Goal: Task Accomplishment & Management: Use online tool/utility

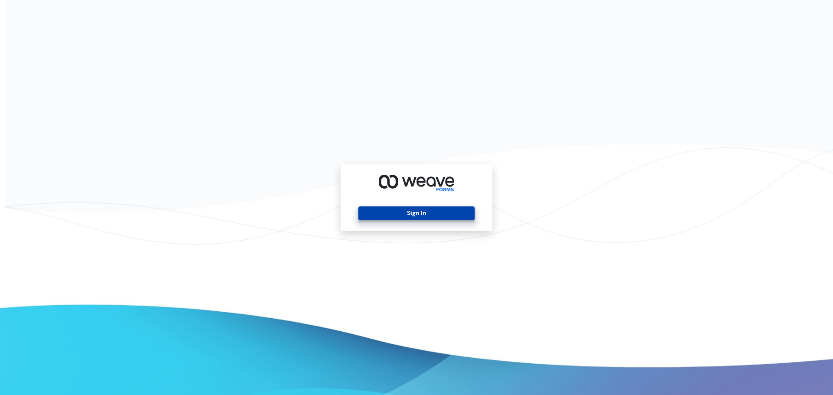
click at [379, 211] on button "Sign In" at bounding box center [416, 213] width 116 height 14
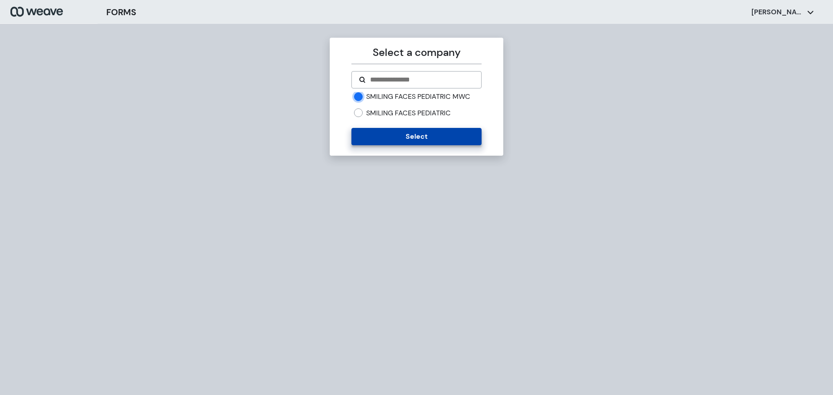
click at [382, 134] on button "Select" at bounding box center [416, 136] width 130 height 17
